Goal: Book appointment/travel/reservation

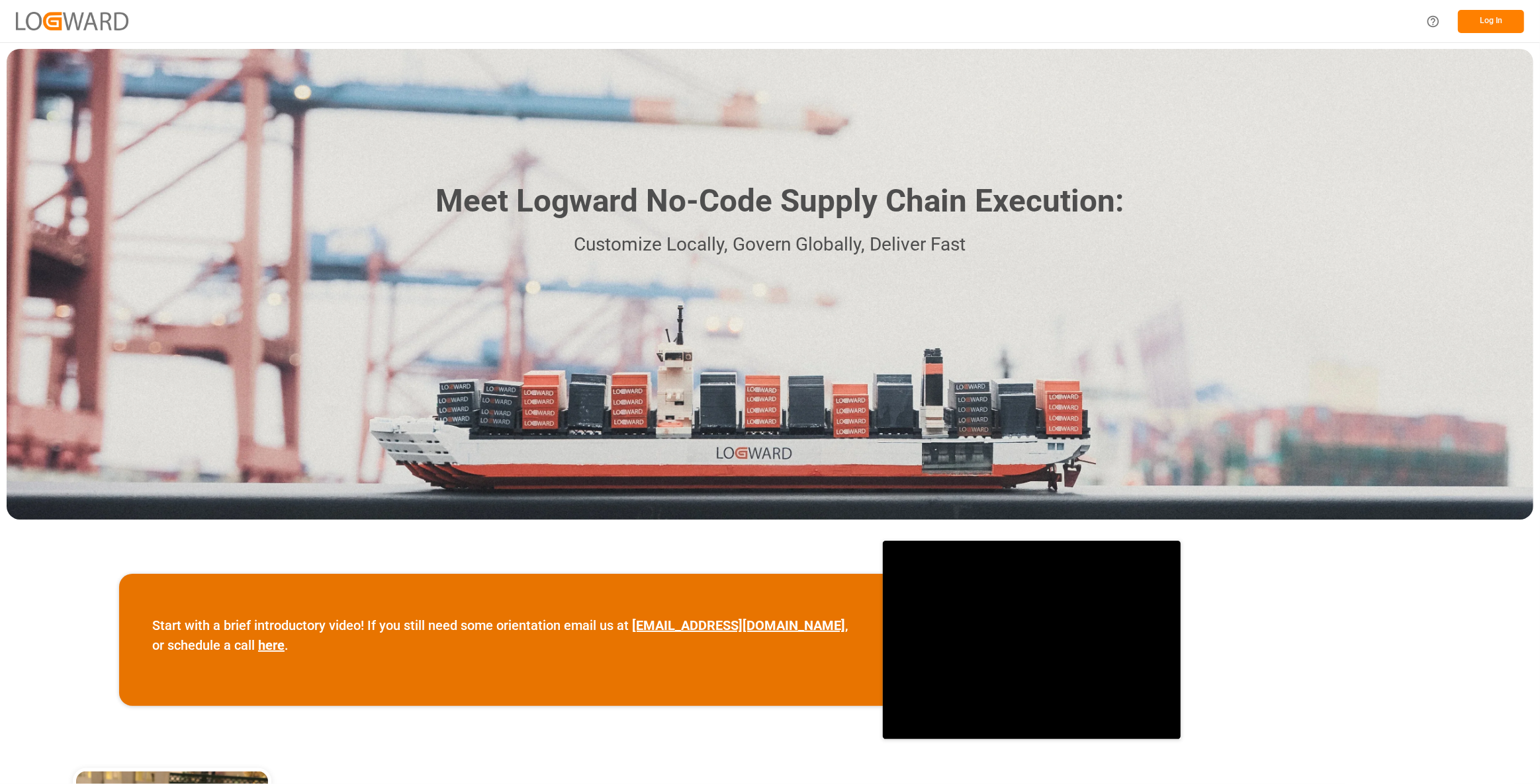
click at [1515, 21] on button "Log In" at bounding box center [1489, 21] width 66 height 23
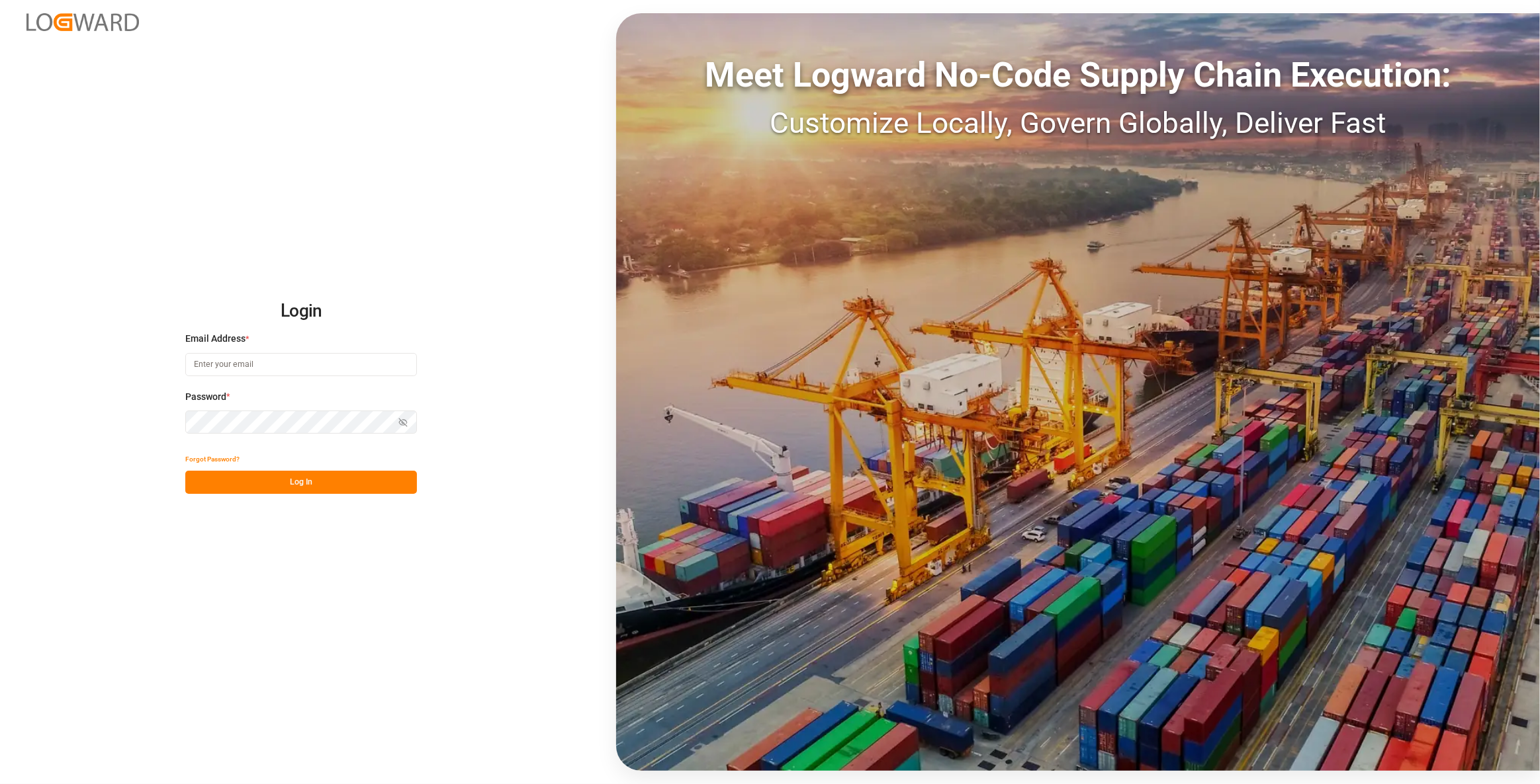
type input "[EMAIL_ADDRESS][DOMAIN_NAME]"
click at [344, 479] on button "Log In" at bounding box center [300, 482] width 232 height 23
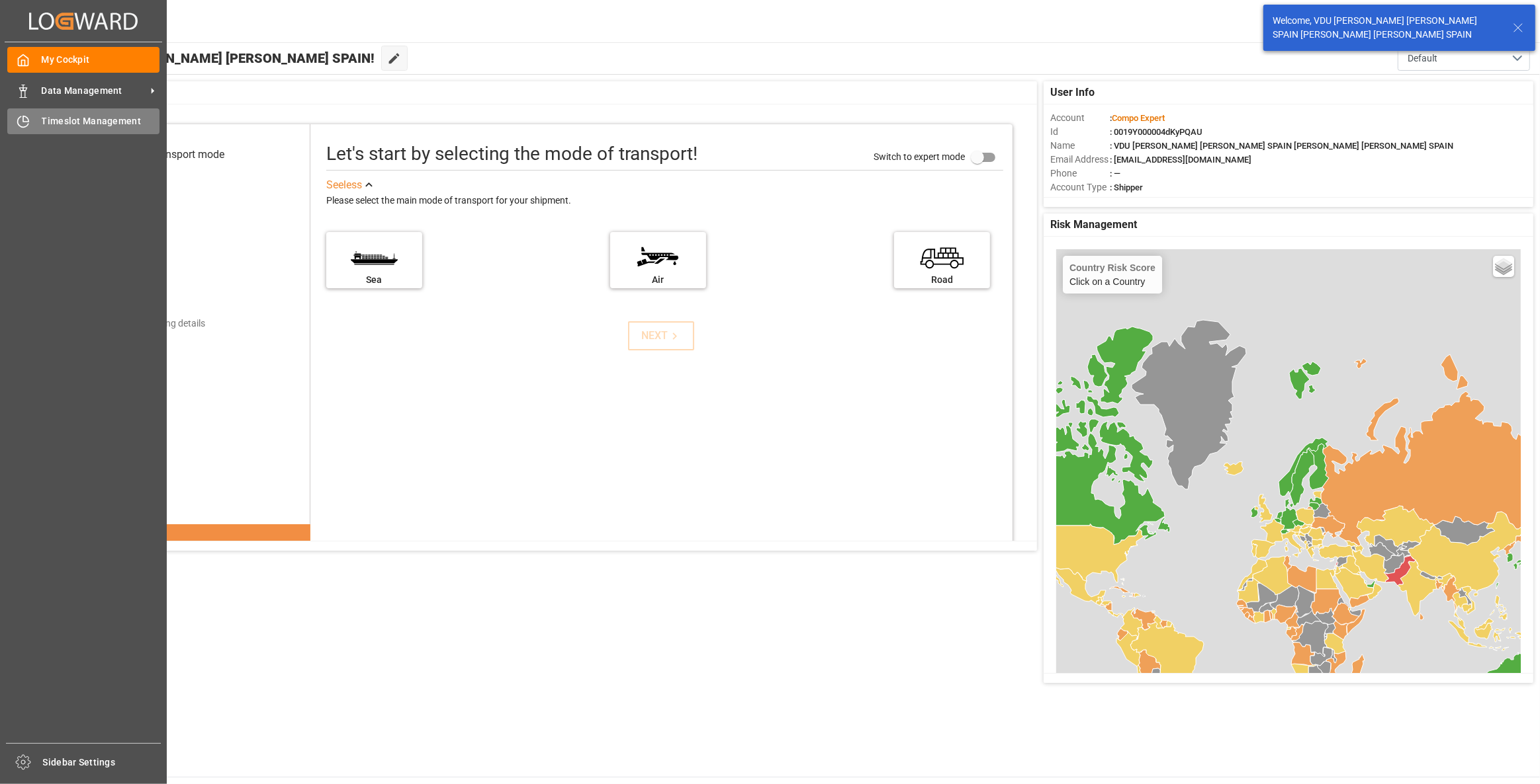
click at [30, 123] on div "Timeslot Management Timeslot Management" at bounding box center [84, 121] width 152 height 26
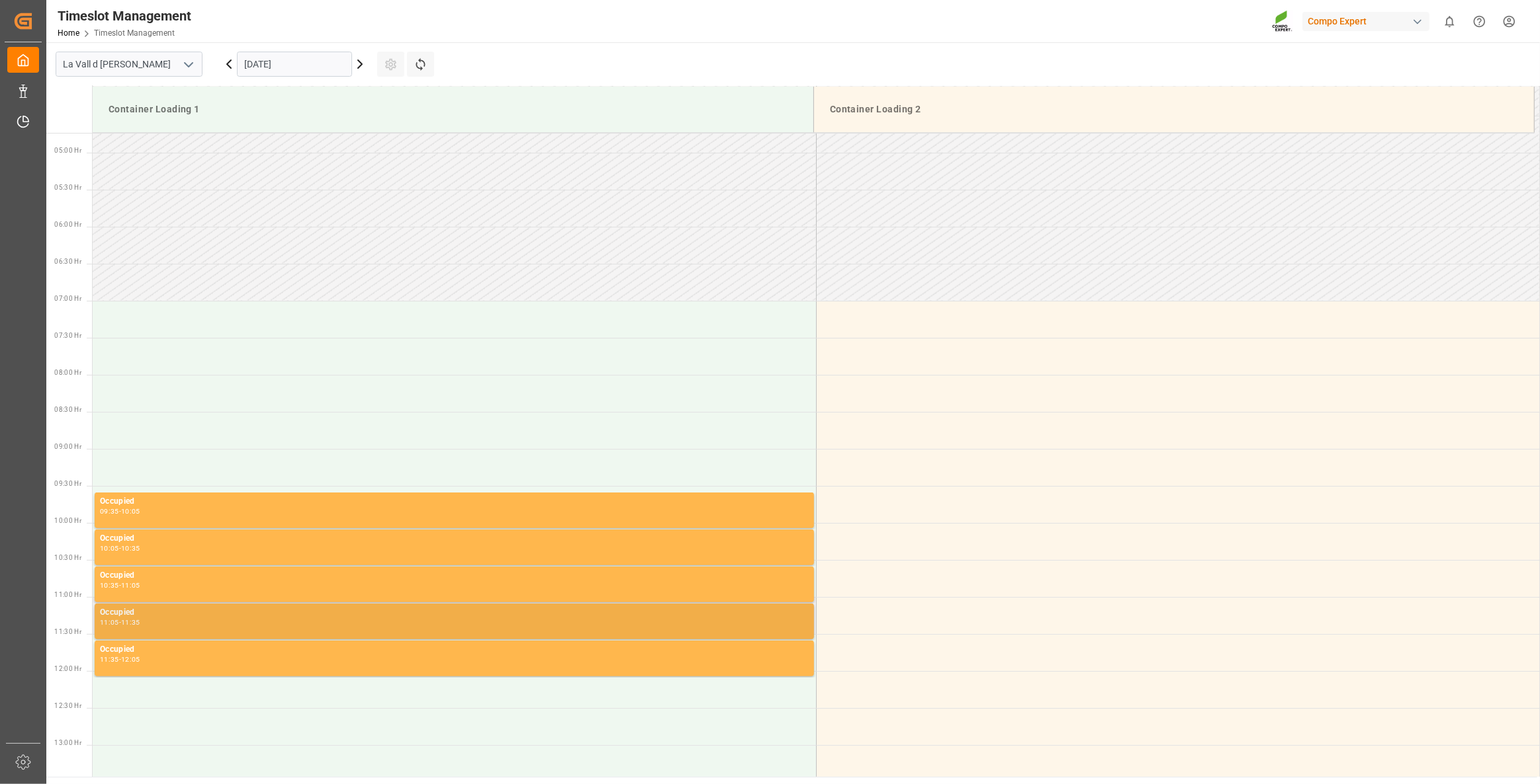
scroll to position [351, 0]
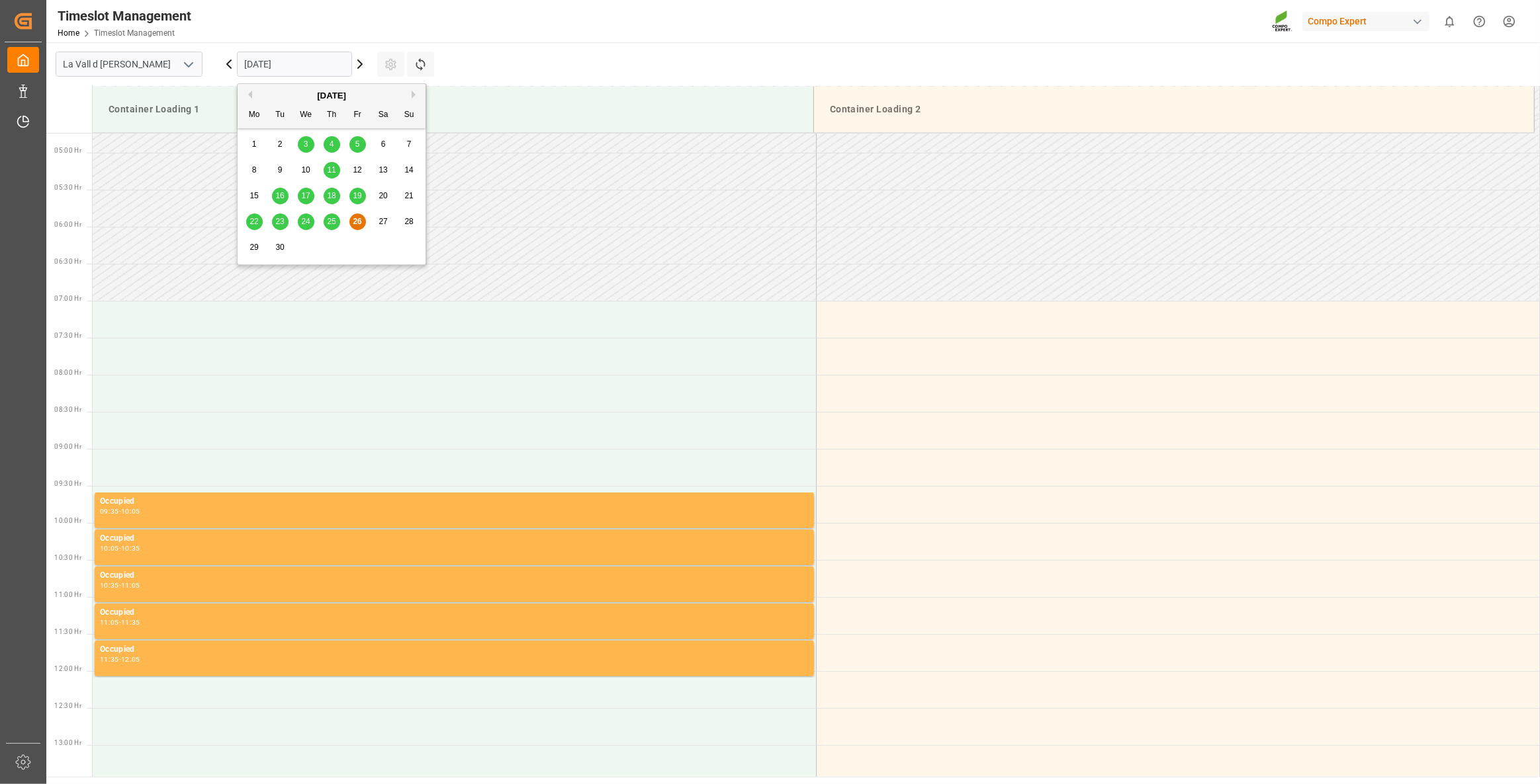
click at [341, 55] on input "[DATE]" at bounding box center [294, 64] width 115 height 25
click at [252, 248] on span "29" at bounding box center [253, 248] width 9 height 10
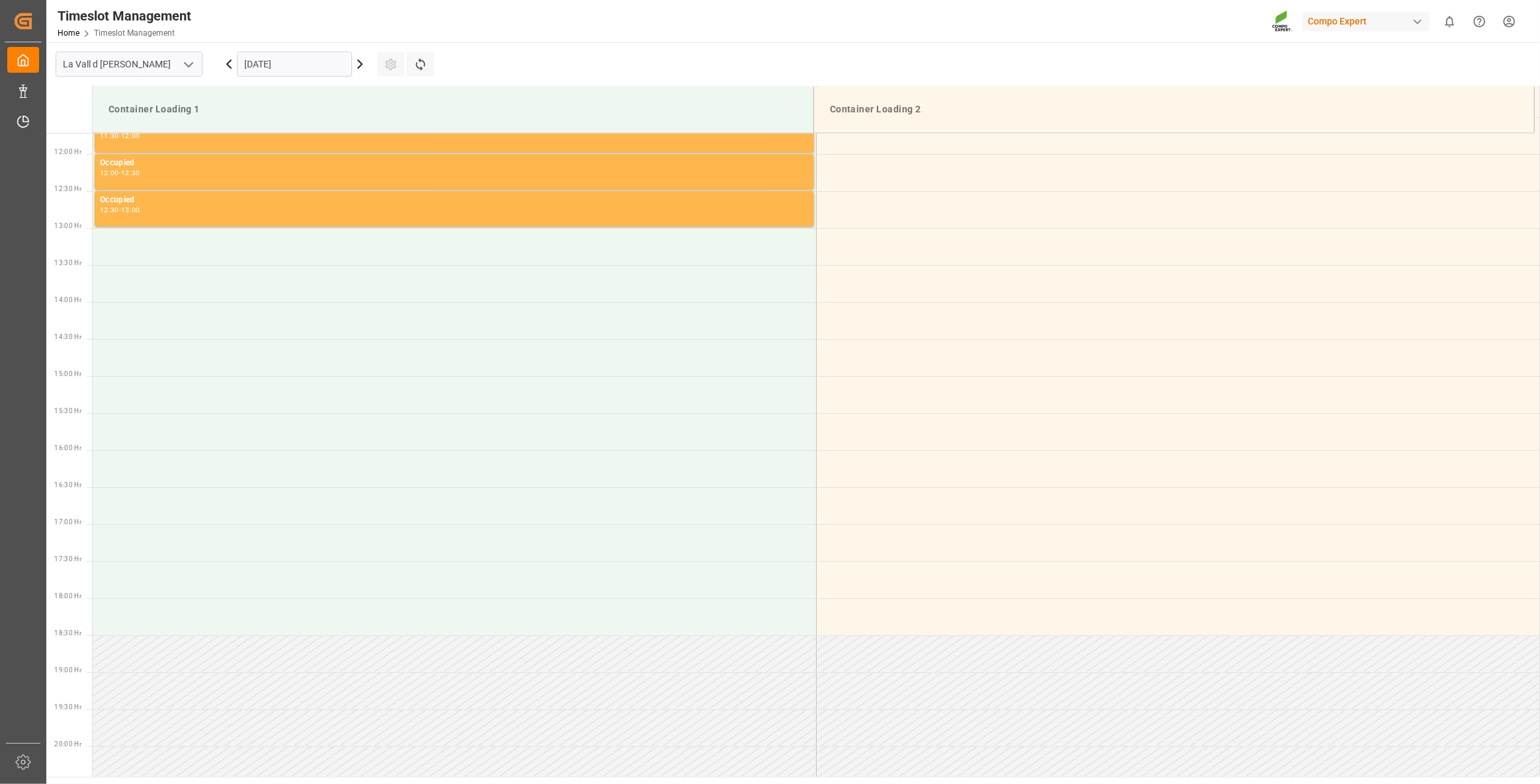
scroll to position [879, 0]
